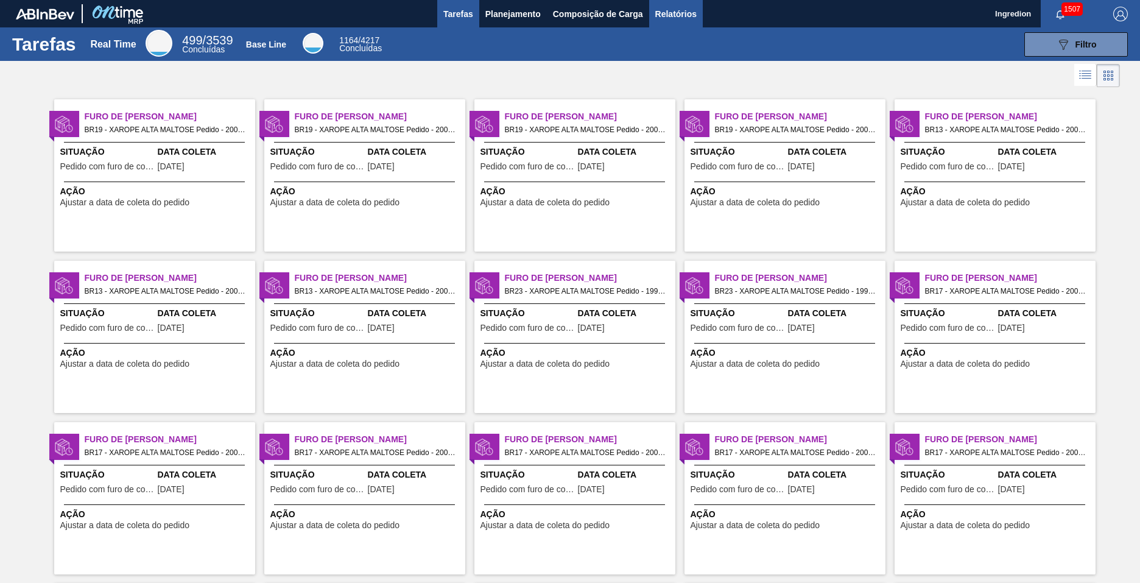
click at [675, 13] on span "Relatórios" at bounding box center [675, 14] width 41 height 15
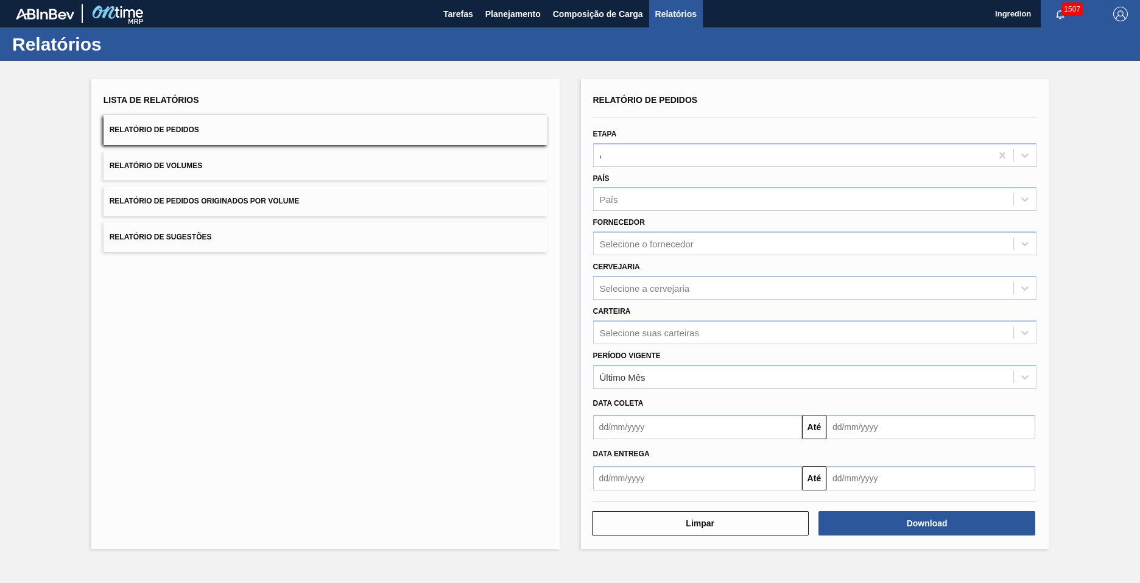
type input "Aguardando Faturamento"
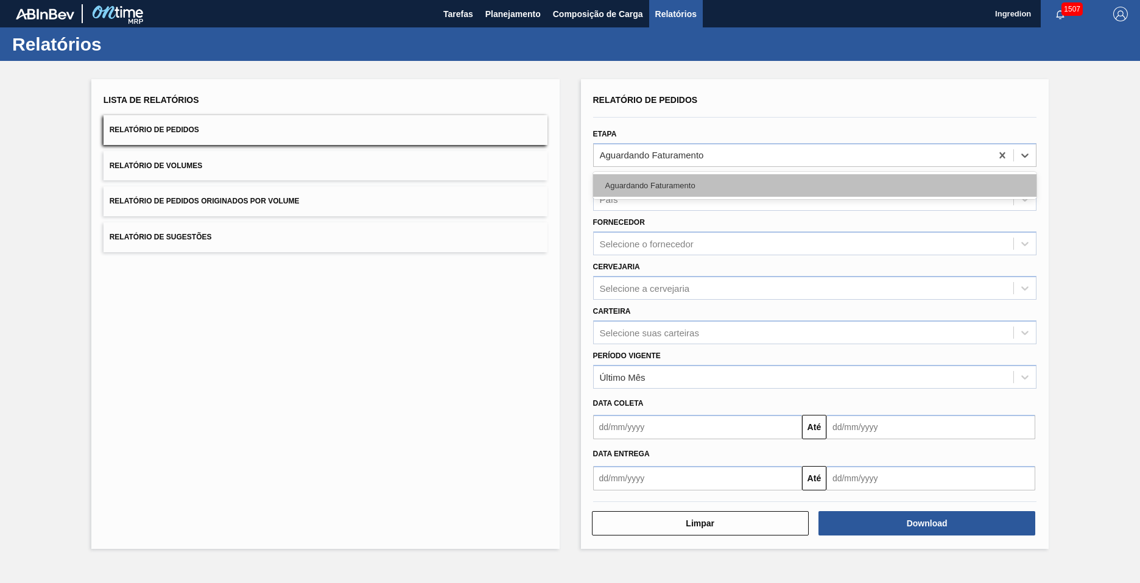
click at [814, 185] on div "Aguardando Faturamento" at bounding box center [815, 185] width 444 height 23
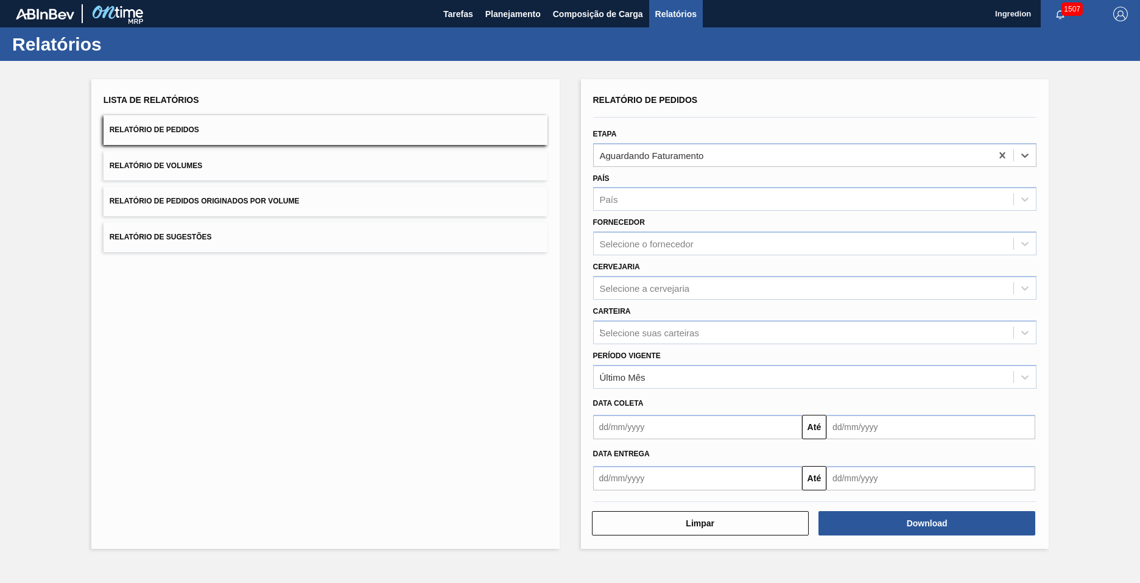
type input "Xarope"
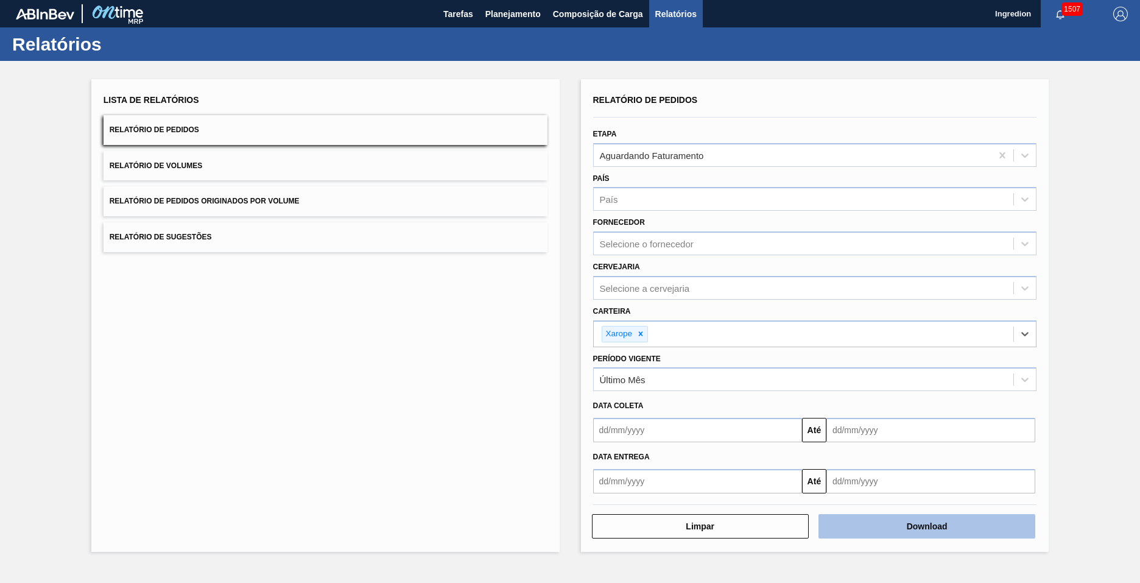
click at [927, 526] on button "Download" at bounding box center [926, 526] width 217 height 24
